Goal: Transaction & Acquisition: Obtain resource

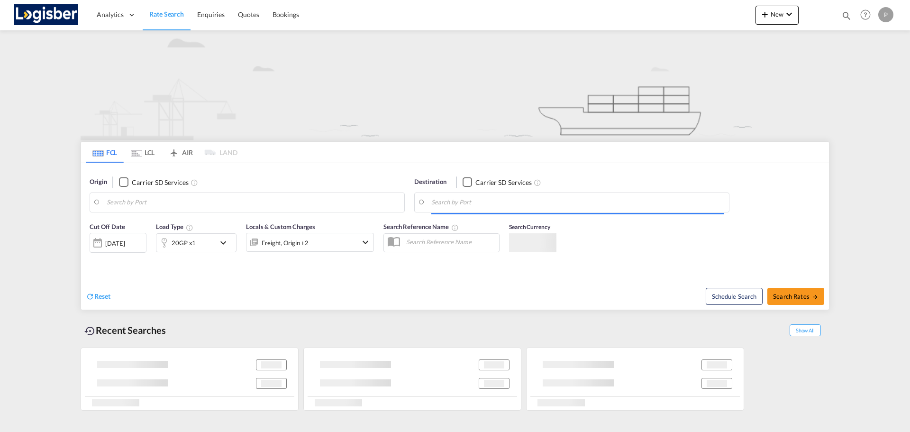
type input "Haiphong, VNHPH"
type input "[GEOGRAPHIC_DATA], ESVLC"
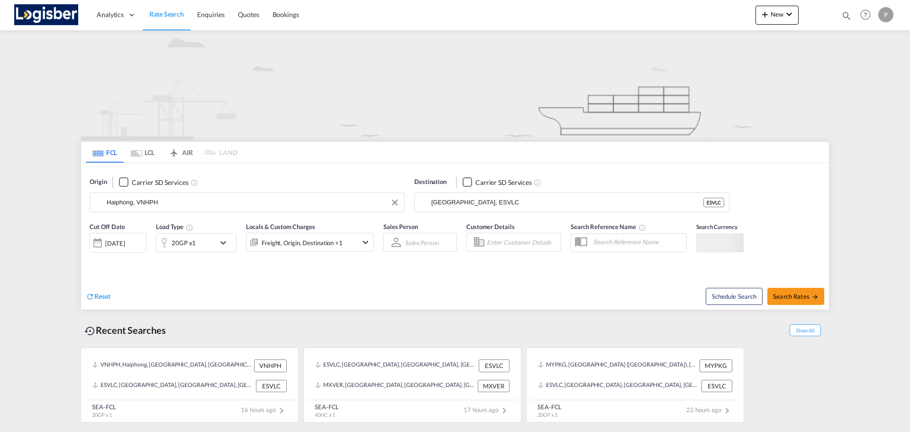
click at [155, 201] on input "Haiphong, VNHPH" at bounding box center [253, 202] width 293 height 14
click at [451, 287] on div "Reset" at bounding box center [272, 289] width 372 height 26
click at [784, 294] on span "Search Rates" at bounding box center [795, 296] width 45 height 8
type input "VNHPH to ESVLC / [DATE]"
